Goal: Task Accomplishment & Management: Complete application form

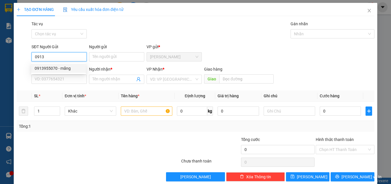
click at [60, 66] on div "0913955070 - mãng" at bounding box center [59, 68] width 48 height 6
type input "0913955070"
type input "mãng"
type input "0909899274"
type input "[PERSON_NAME] vicap"
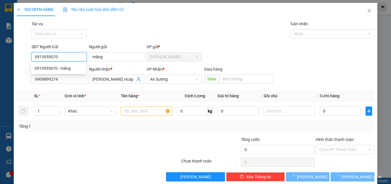
type input "40.000"
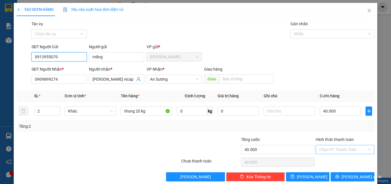
type input "0913955070"
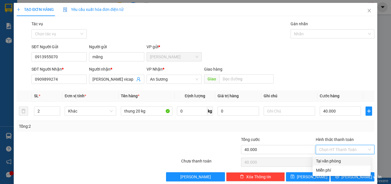
click at [336, 150] on input "Hình thức thanh toán" at bounding box center [343, 149] width 48 height 9
click at [332, 161] on div "Tại văn phòng" at bounding box center [341, 160] width 51 height 6
type input "0"
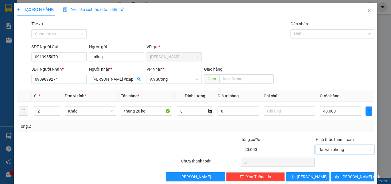
scroll to position [9, 0]
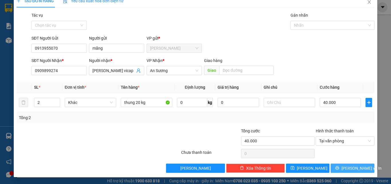
click at [339, 165] on button "[PERSON_NAME] và In" at bounding box center [353, 167] width 44 height 9
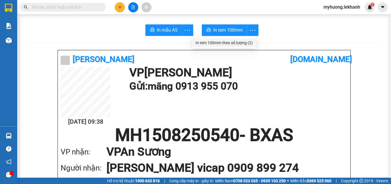
click at [242, 42] on div "In tem 100mm theo số lượng (2)" at bounding box center [224, 43] width 57 height 6
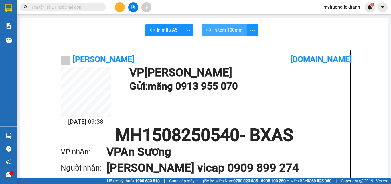
click at [233, 28] on span "In tem 100mm" at bounding box center [227, 29] width 29 height 7
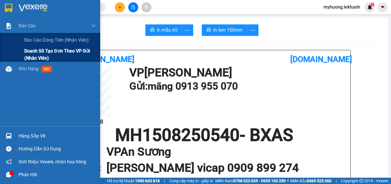
click at [43, 50] on span "Doanh số tạo đơn theo VP gửi (nhân viên)" at bounding box center [60, 54] width 72 height 14
